Goal: Task Accomplishment & Management: Use online tool/utility

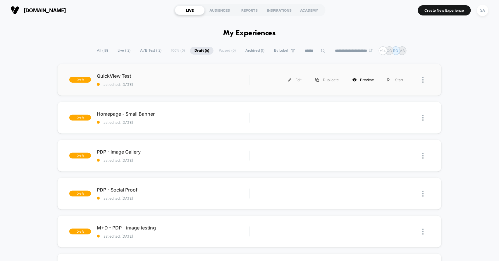
click at [359, 78] on div "Preview" at bounding box center [362, 79] width 35 height 13
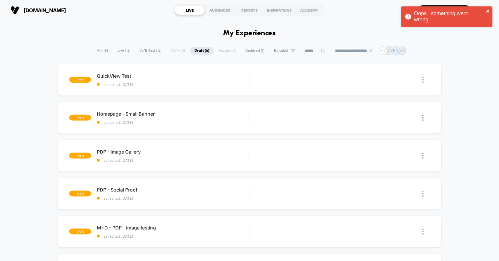
click at [488, 11] on icon "close" at bounding box center [488, 11] width 4 height 5
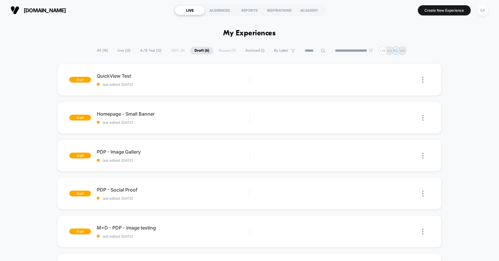
click at [483, 7] on div "SA" at bounding box center [482, 10] width 11 height 11
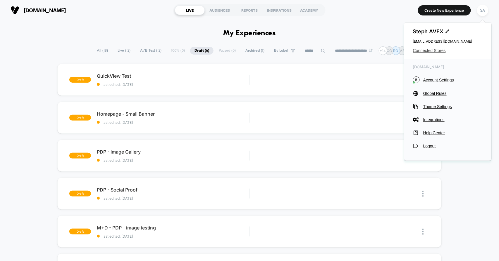
click at [437, 50] on span "Connected Stores" at bounding box center [448, 50] width 70 height 5
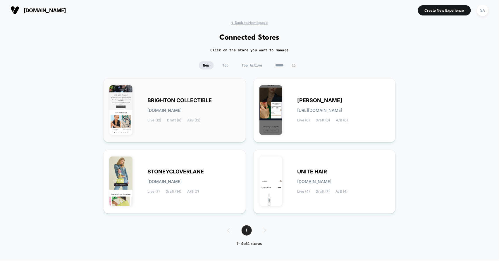
click at [185, 106] on div "BRIGHTON COLLECTIBLE brighton-collectibles.myshopify.com Live (12) Draft (6) A/…" at bounding box center [193, 110] width 92 height 24
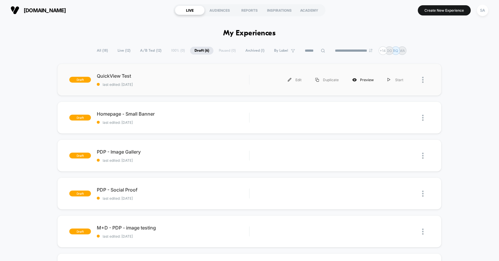
click at [364, 80] on div "Preview" at bounding box center [362, 79] width 35 height 13
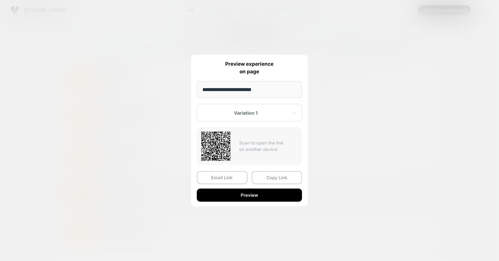
click at [261, 195] on button "Preview" at bounding box center [249, 195] width 105 height 13
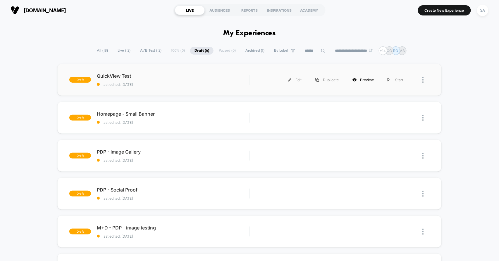
click at [369, 82] on div "Preview" at bounding box center [362, 79] width 35 height 13
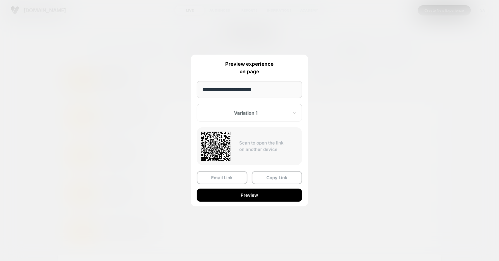
click at [428, 24] on div at bounding box center [249, 130] width 499 height 261
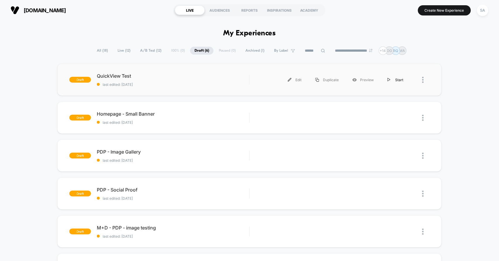
click at [393, 78] on div "Start" at bounding box center [396, 79] width 30 height 13
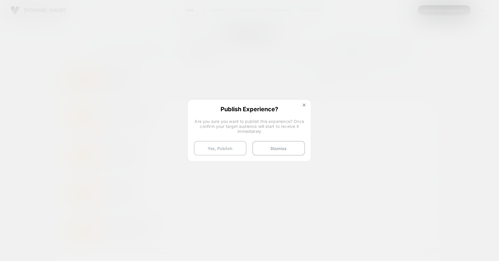
click at [233, 148] on button "Yes, Publish" at bounding box center [220, 148] width 53 height 15
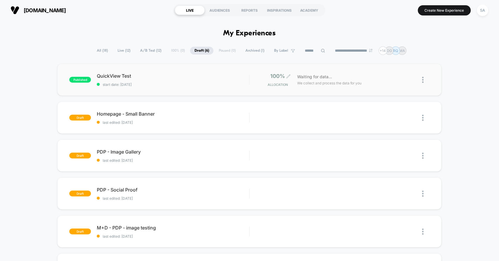
click at [278, 77] on span "100%" at bounding box center [277, 76] width 15 height 6
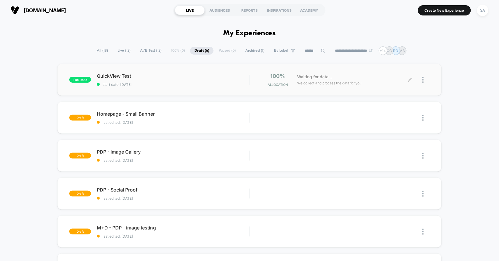
click at [424, 79] on div at bounding box center [425, 80] width 7 height 14
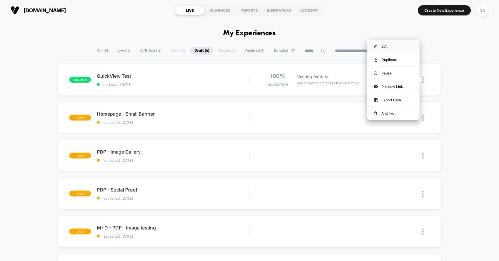
click at [385, 46] on div "Edit" at bounding box center [393, 46] width 53 height 13
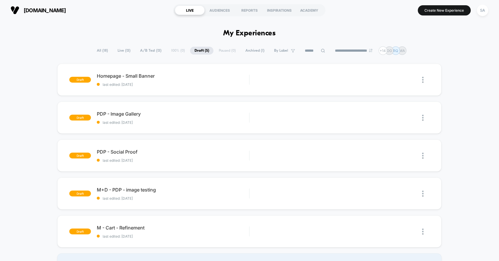
click at [103, 49] on span "All ( 18 )" at bounding box center [102, 51] width 20 height 8
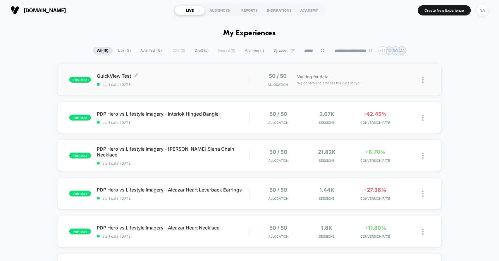
click at [106, 78] on span "QuickView Test Click to edit experience details" at bounding box center [173, 76] width 152 height 6
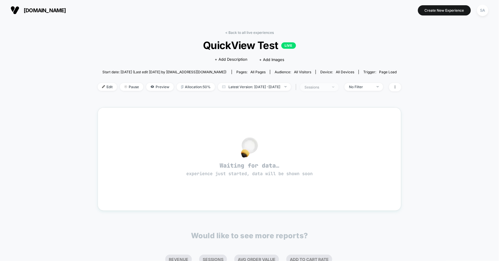
click at [328, 86] on div "sessions" at bounding box center [315, 87] width 23 height 4
click at [397, 86] on icon at bounding box center [395, 87] width 4 height 4
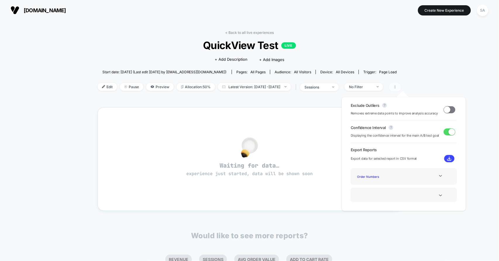
click at [397, 86] on icon at bounding box center [395, 87] width 4 height 4
